Goal: Task Accomplishment & Management: Manage account settings

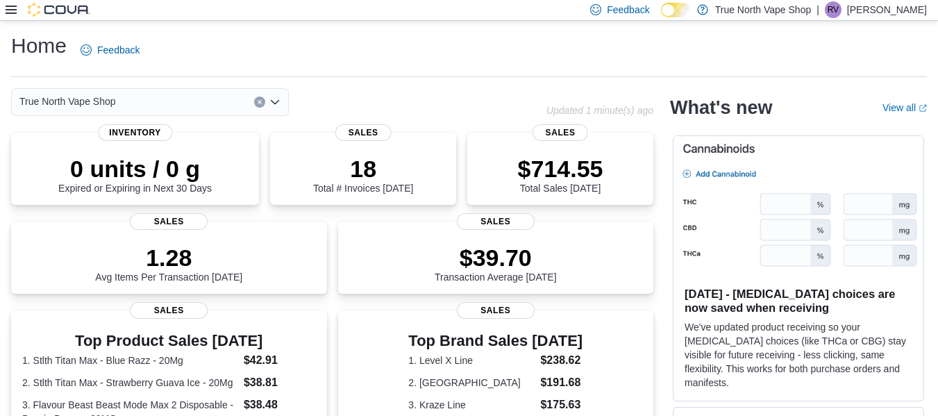
click at [15, 13] on icon at bounding box center [11, 9] width 11 height 11
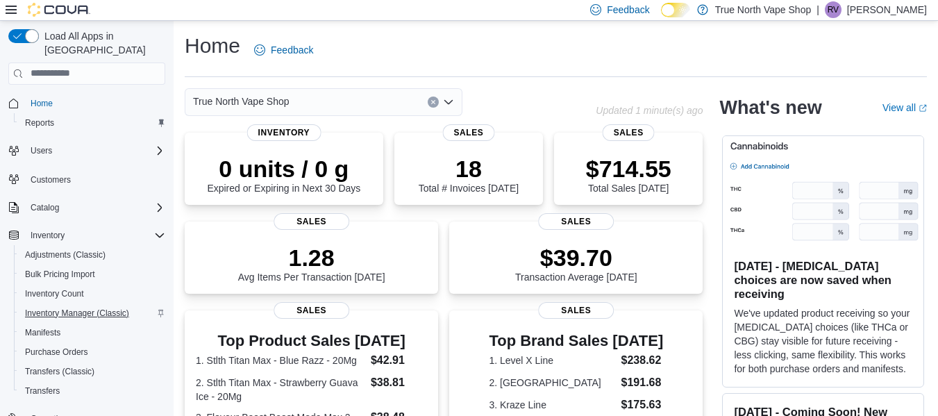
scroll to position [180, 0]
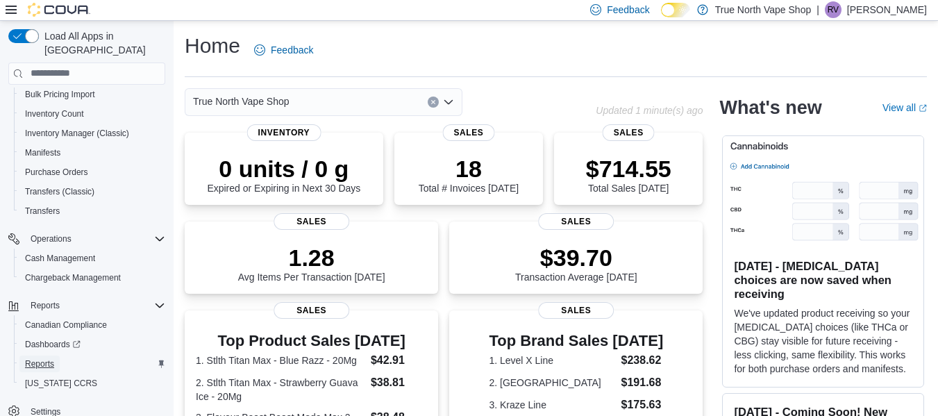
click at [43, 358] on span "Reports" at bounding box center [39, 363] width 29 height 11
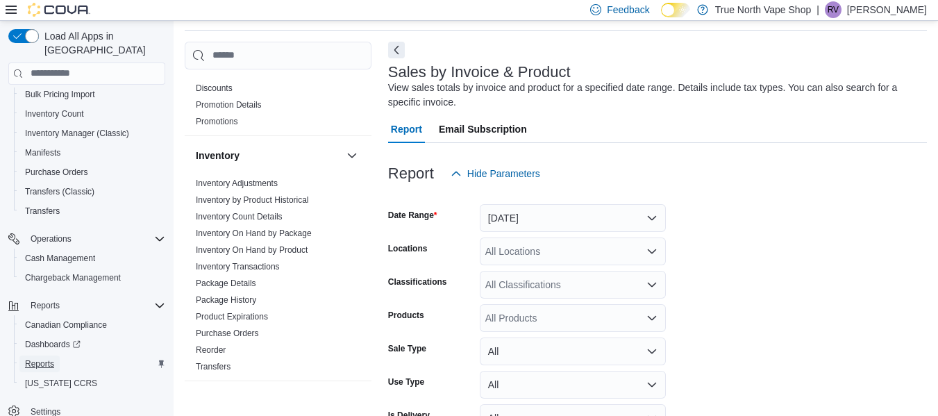
scroll to position [324, 0]
click at [229, 342] on span "Reorder" at bounding box center [278, 350] width 176 height 17
click at [221, 346] on link "Reorder" at bounding box center [211, 351] width 30 height 10
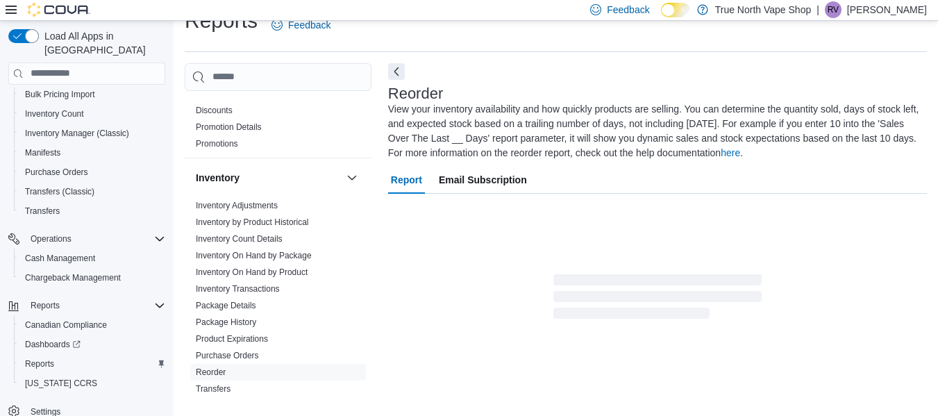
scroll to position [76, 0]
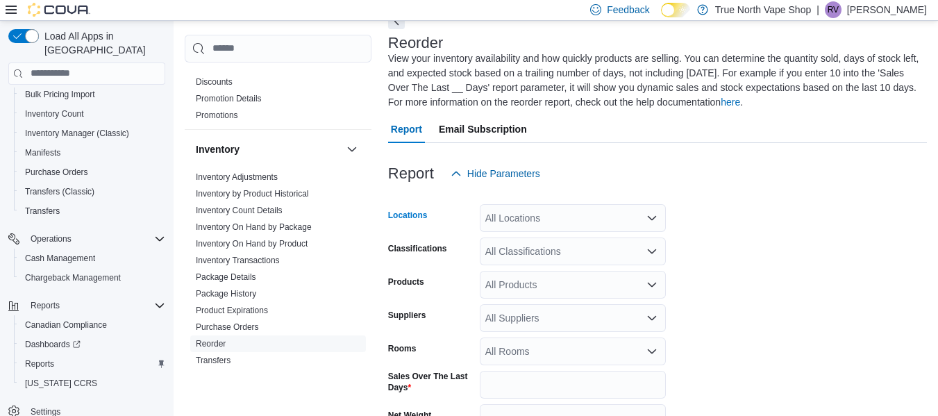
click at [562, 222] on div "All Locations" at bounding box center [573, 218] width 186 height 28
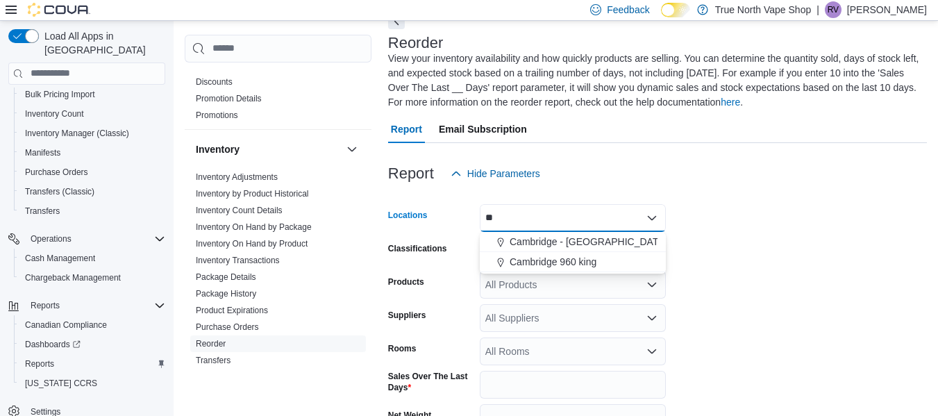
type input "*"
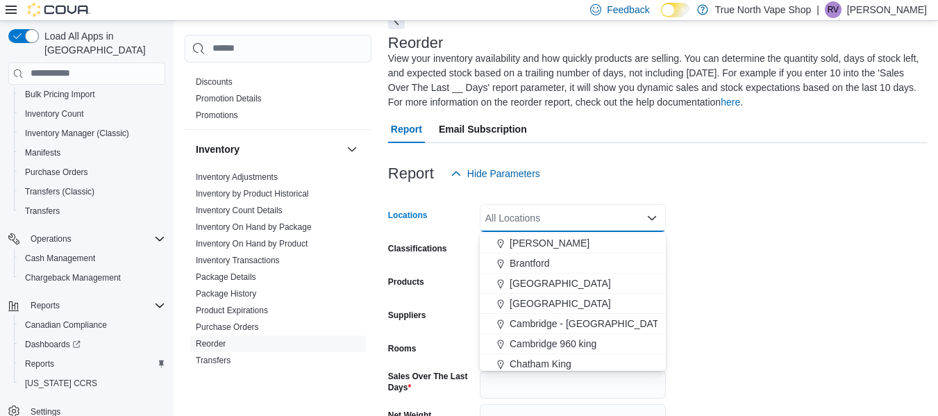
scroll to position [24, 0]
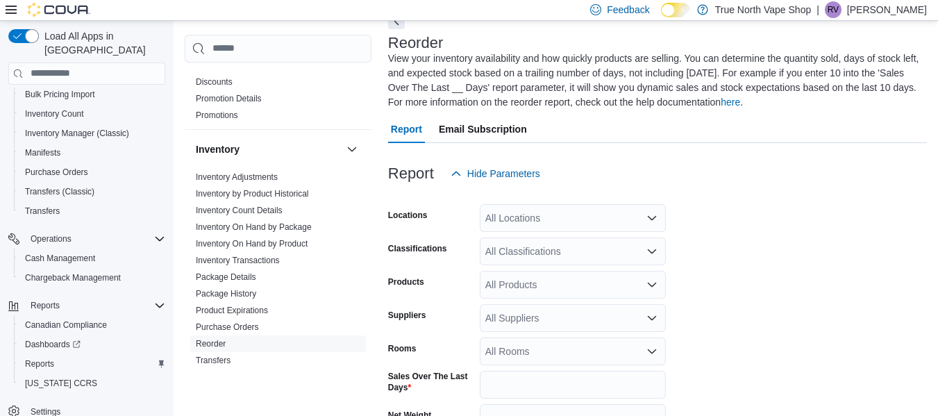
click at [882, 263] on form "Locations All Locations Classifications All Classifications Products All Produc…" at bounding box center [657, 359] width 539 height 343
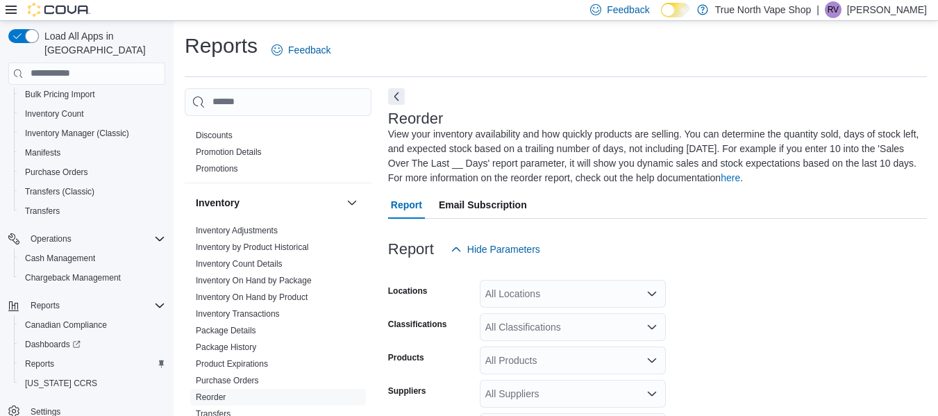
scroll to position [1, 0]
click at [508, 298] on div "All Locations" at bounding box center [573, 293] width 186 height 28
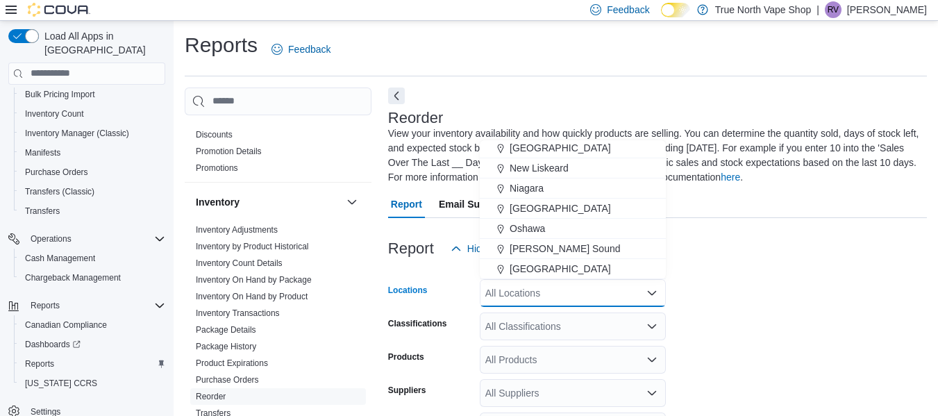
scroll to position [345, 0]
click at [804, 249] on div "Report Hide Parameters" at bounding box center [657, 249] width 539 height 28
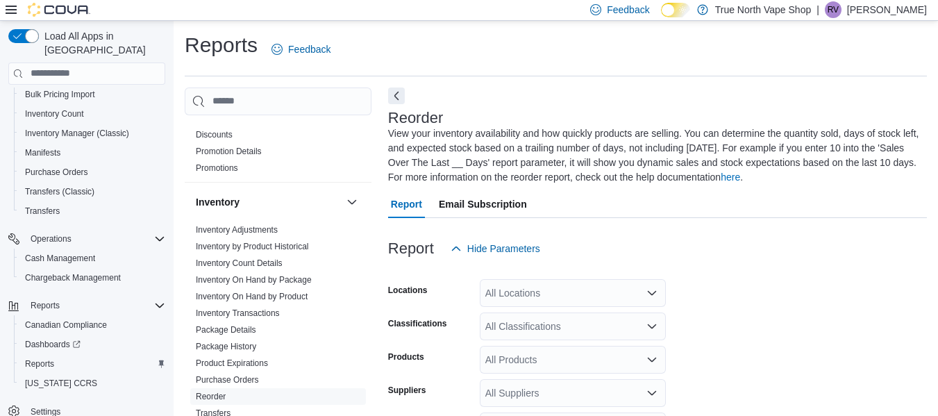
click at [892, 6] on p "Rebeccah Vape" at bounding box center [887, 9] width 80 height 17
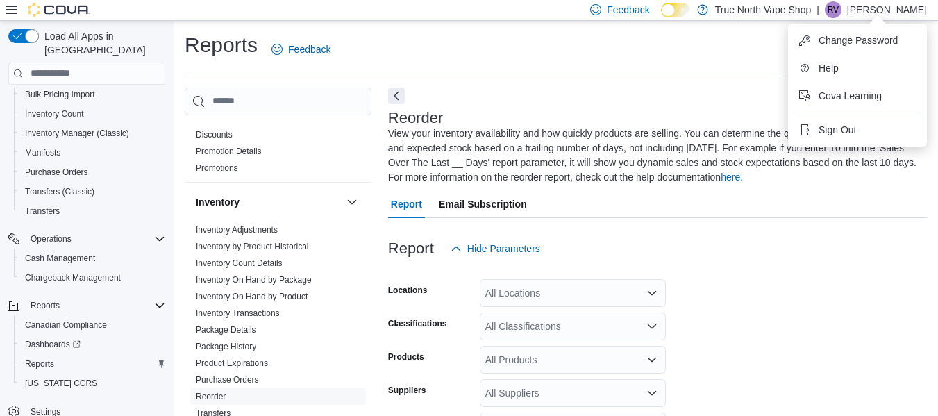
click at [856, 144] on ul "Change Password Help Cova Learning Sign Out" at bounding box center [857, 85] width 139 height 123
click at [843, 128] on span "Sign Out" at bounding box center [838, 130] width 38 height 14
